Goal: Navigation & Orientation: Find specific page/section

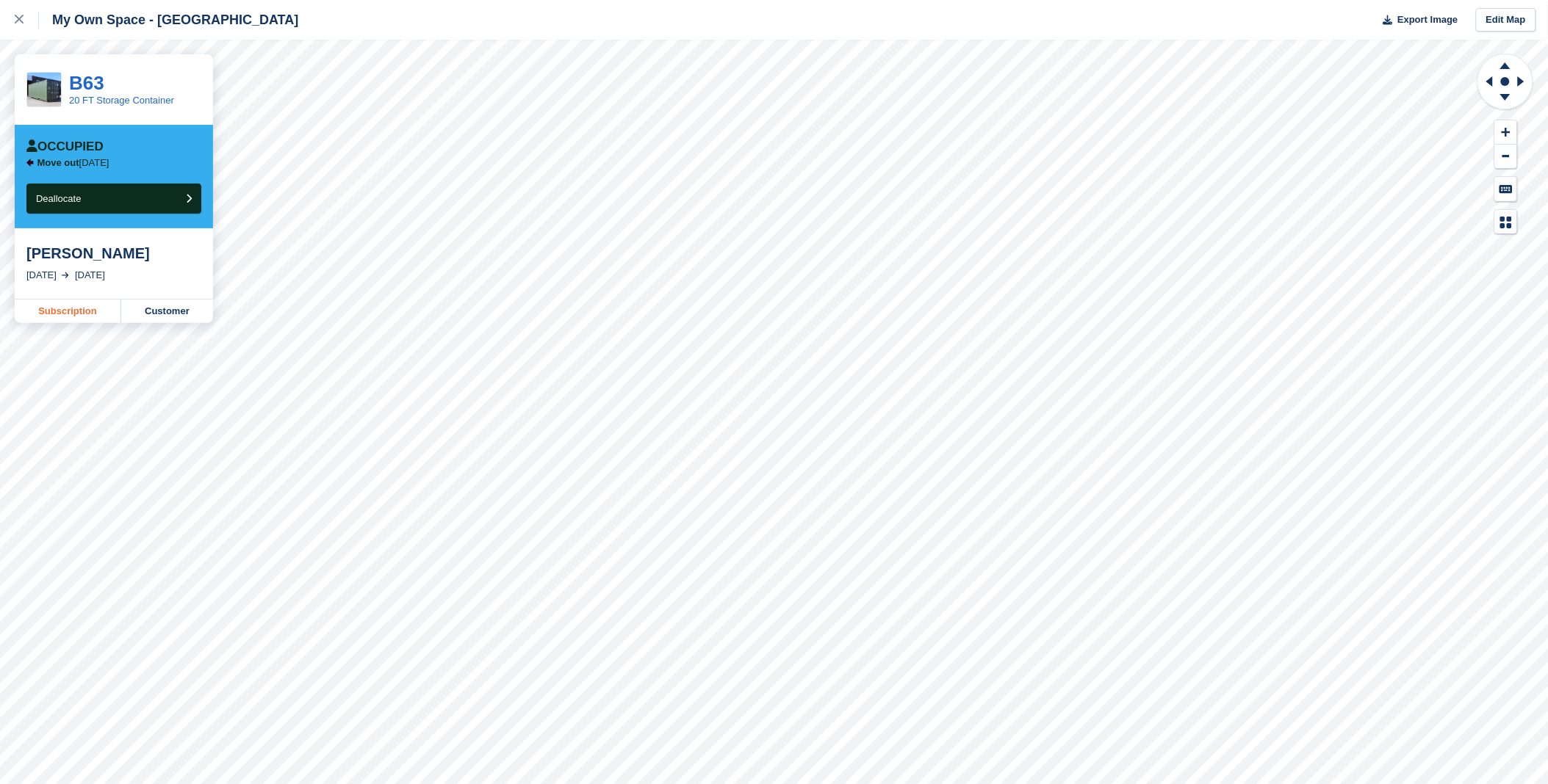
click at [93, 314] on link "Subscription" at bounding box center [68, 311] width 107 height 23
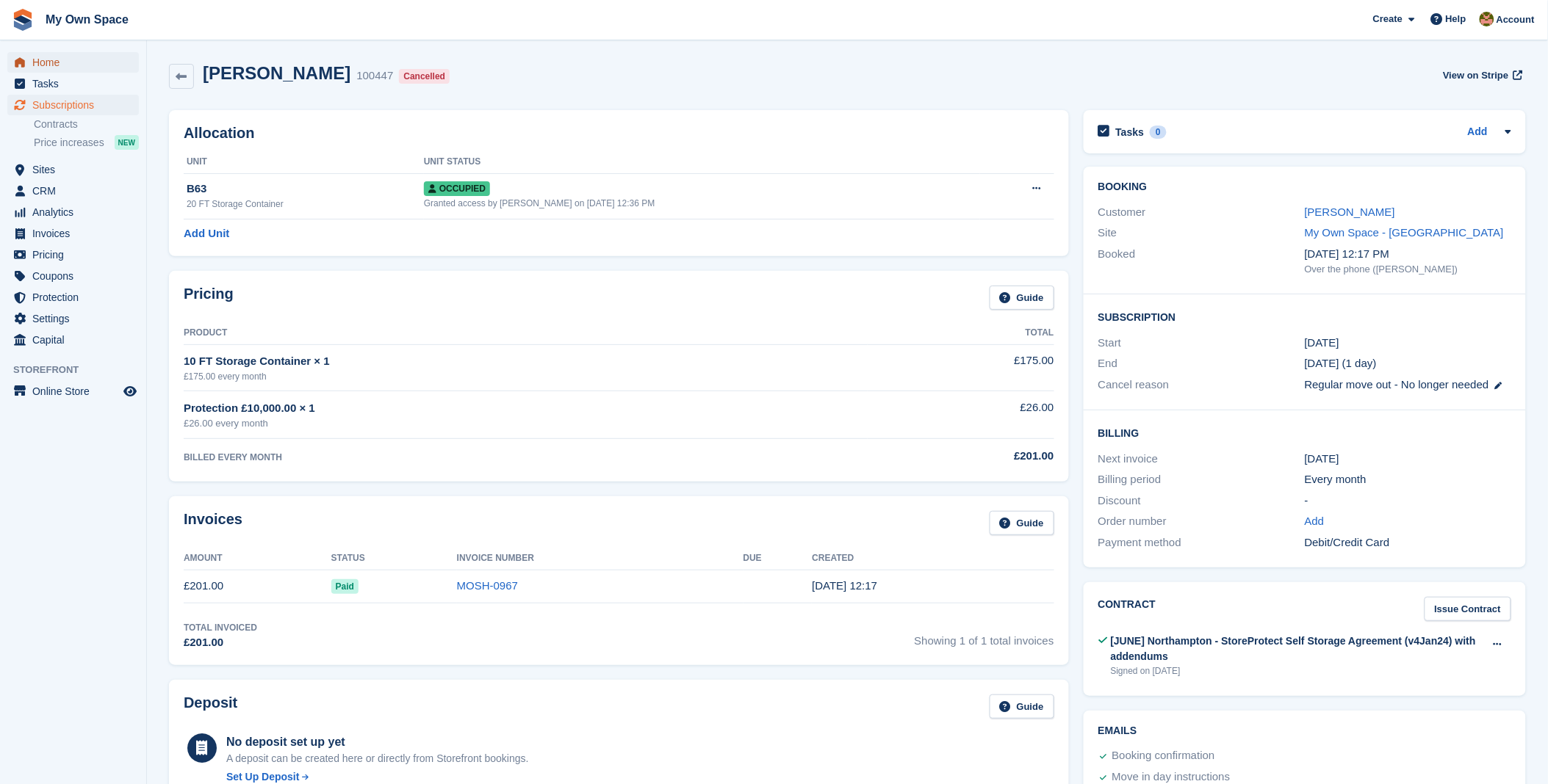
click at [35, 57] on span "Home" at bounding box center [76, 62] width 88 height 20
